Goal: Task Accomplishment & Management: Use online tool/utility

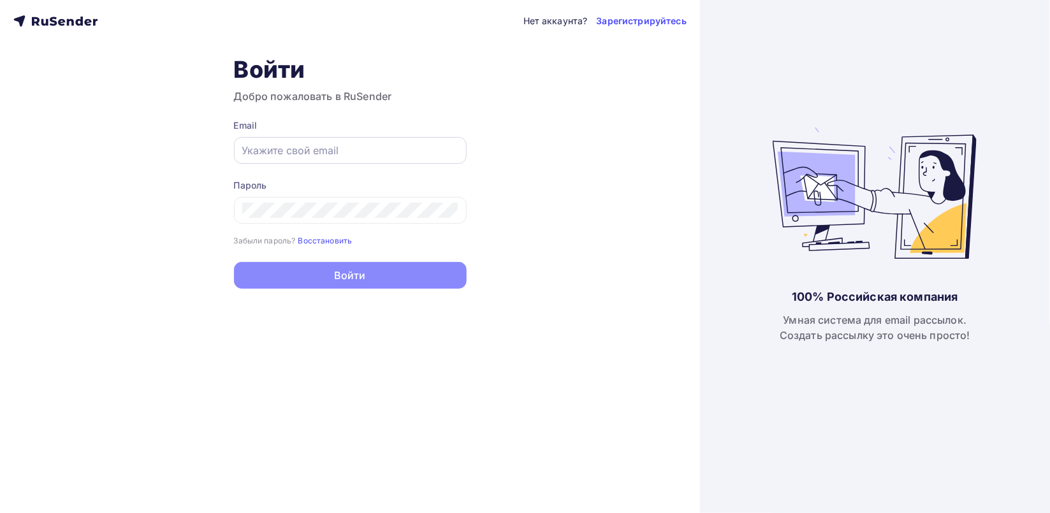
type input "[EMAIL_ADDRESS][DOMAIN_NAME]"
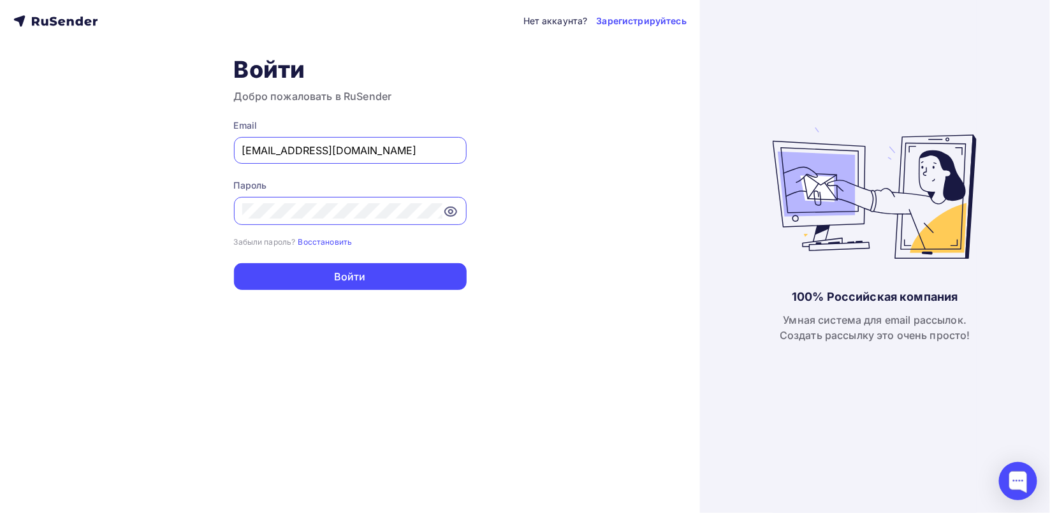
click at [356, 143] on input "[EMAIL_ADDRESS][DOMAIN_NAME]" at bounding box center [350, 150] width 216 height 15
drag, startPoint x: 287, startPoint y: 295, endPoint x: 285, endPoint y: 288, distance: 7.3
click at [285, 288] on div "Нет аккаунта? Зарегистрируйтесь Войти Добро пожаловать в RuSender Email [EMAIL_…" at bounding box center [350, 256] width 700 height 513
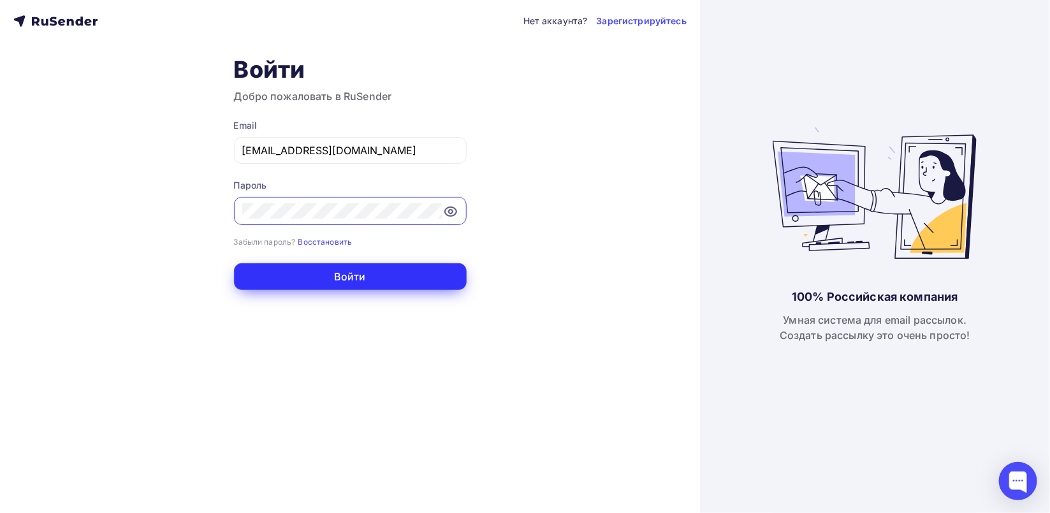
click at [285, 288] on button "Войти" at bounding box center [350, 276] width 233 height 27
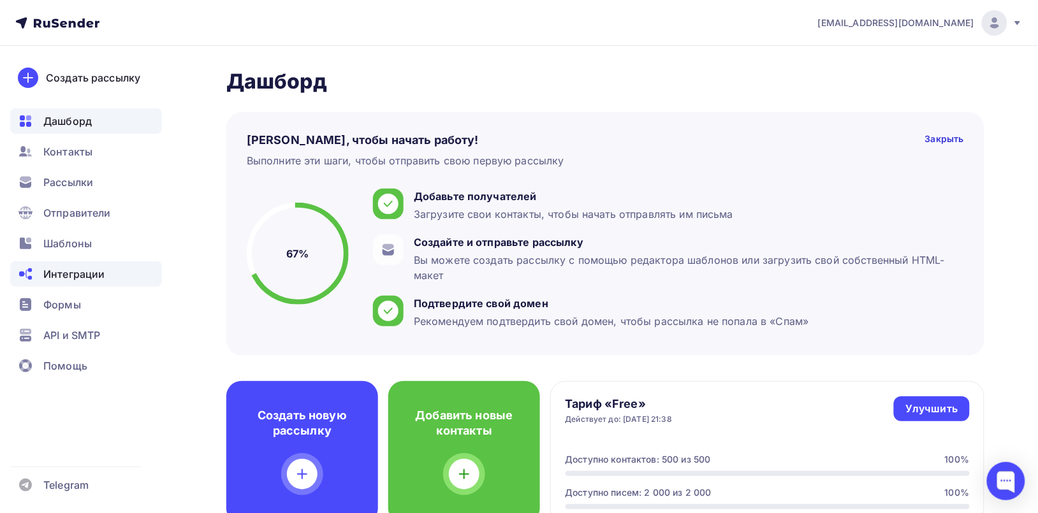
click at [59, 269] on span "Интеграции" at bounding box center [73, 274] width 61 height 15
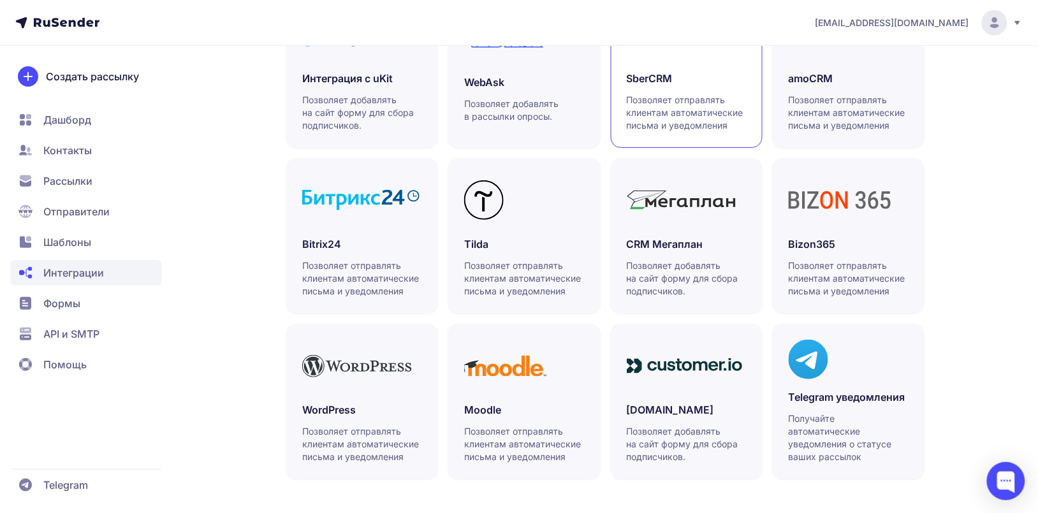
scroll to position [364, 0]
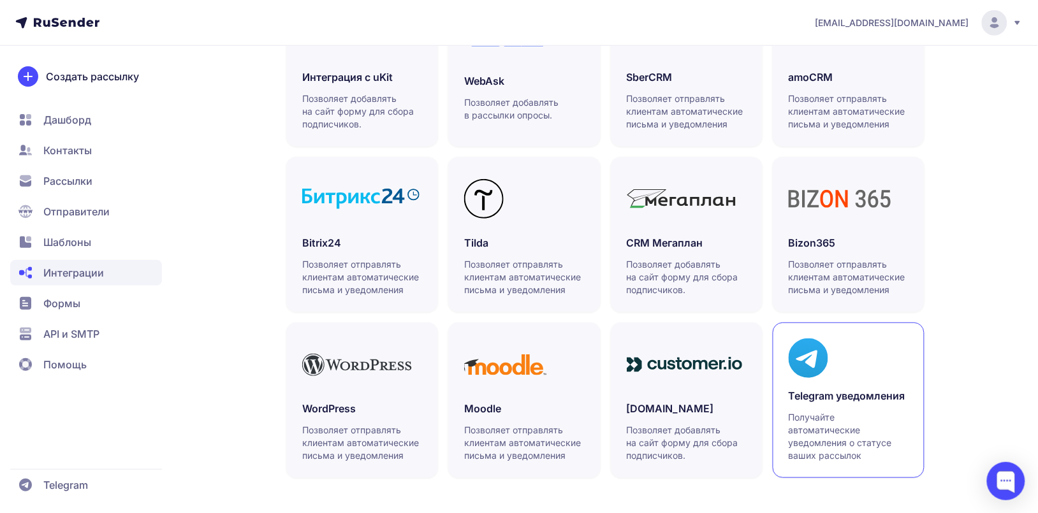
click at [862, 407] on div "Telegram уведомления Получайте автоматические уведомления о статусе ваших рассы…" at bounding box center [849, 425] width 120 height 74
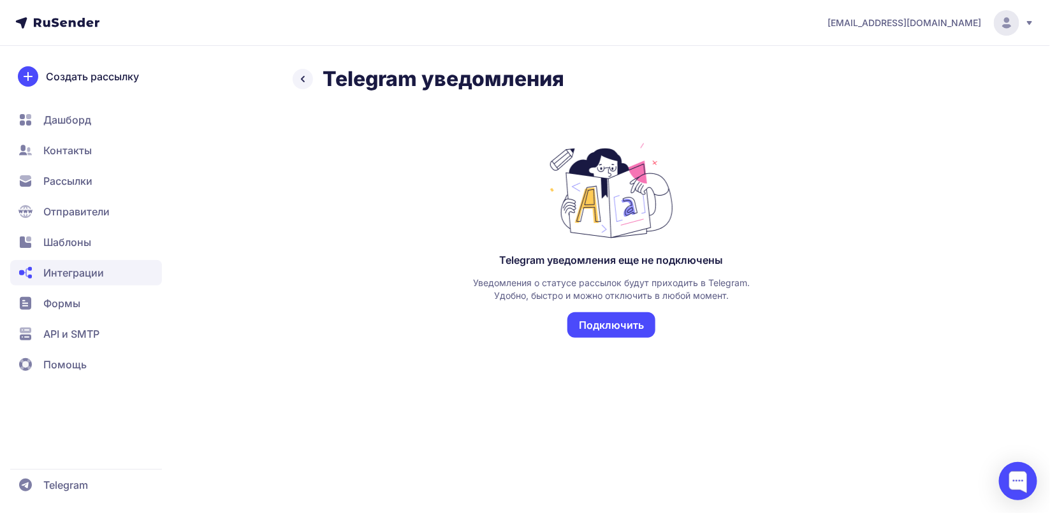
click at [596, 333] on button "Подключить" at bounding box center [612, 326] width 88 height 26
click at [981, 23] on span "[EMAIL_ADDRESS][DOMAIN_NAME]" at bounding box center [905, 23] width 154 height 13
click at [891, 125] on div "Выйти" at bounding box center [920, 121] width 214 height 26
